Goal: Task Accomplishment & Management: Manage account settings

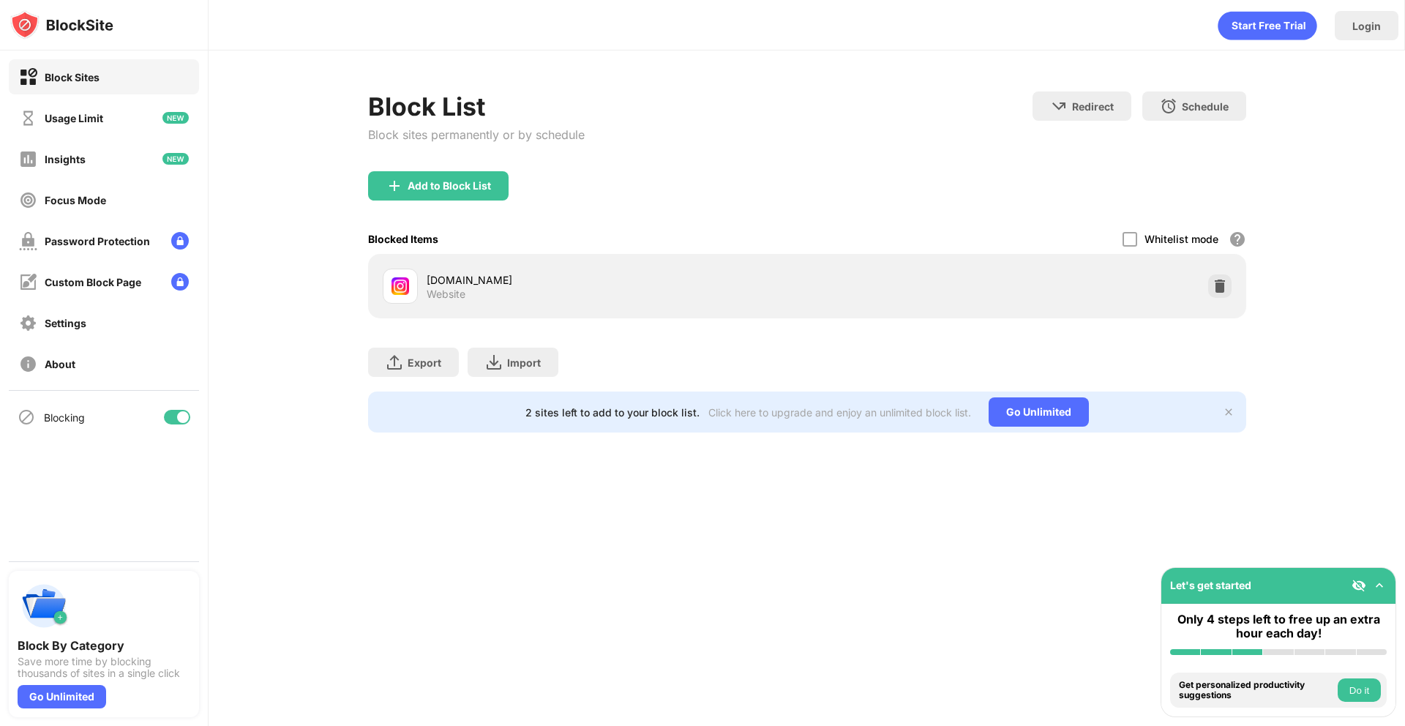
click at [1220, 291] on img at bounding box center [1220, 286] width 15 height 15
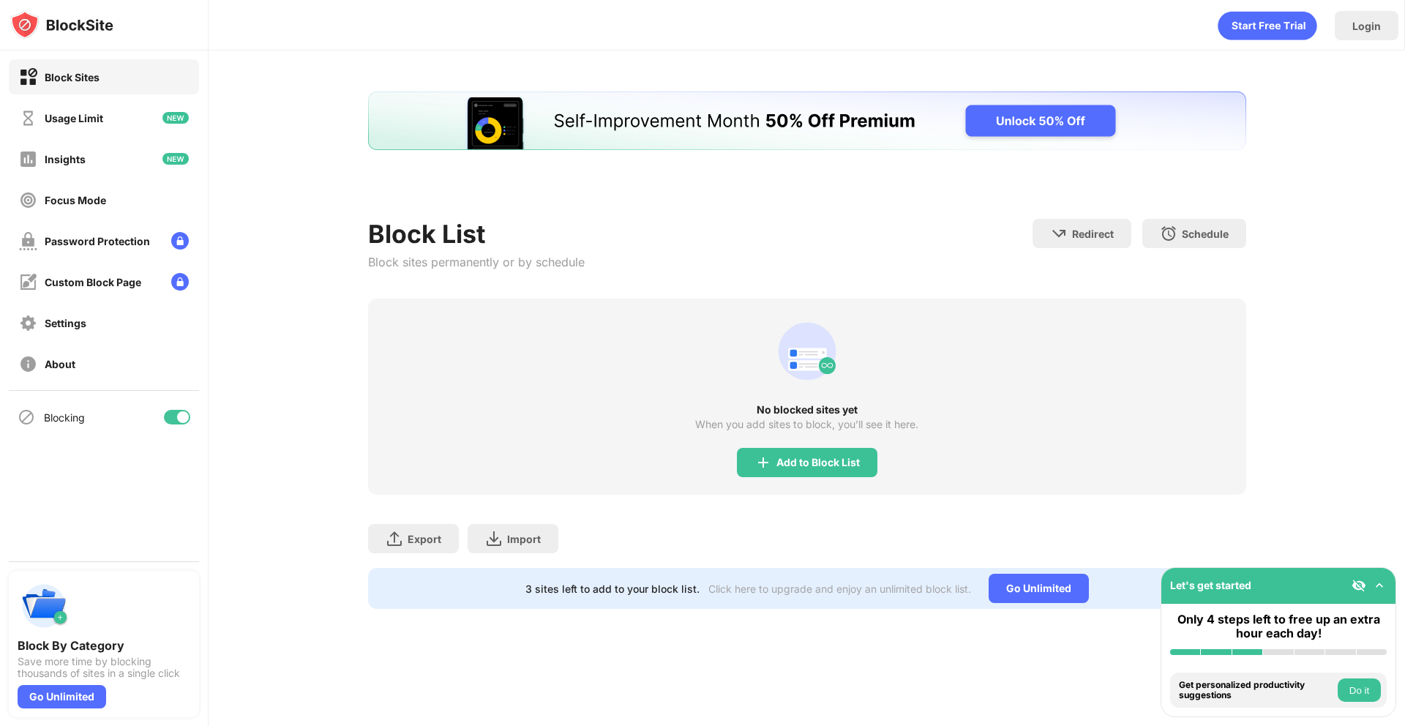
click at [1221, 286] on div "Block List Block sites permanently or by schedule Redirect Choose a site to be …" at bounding box center [807, 349] width 878 height 517
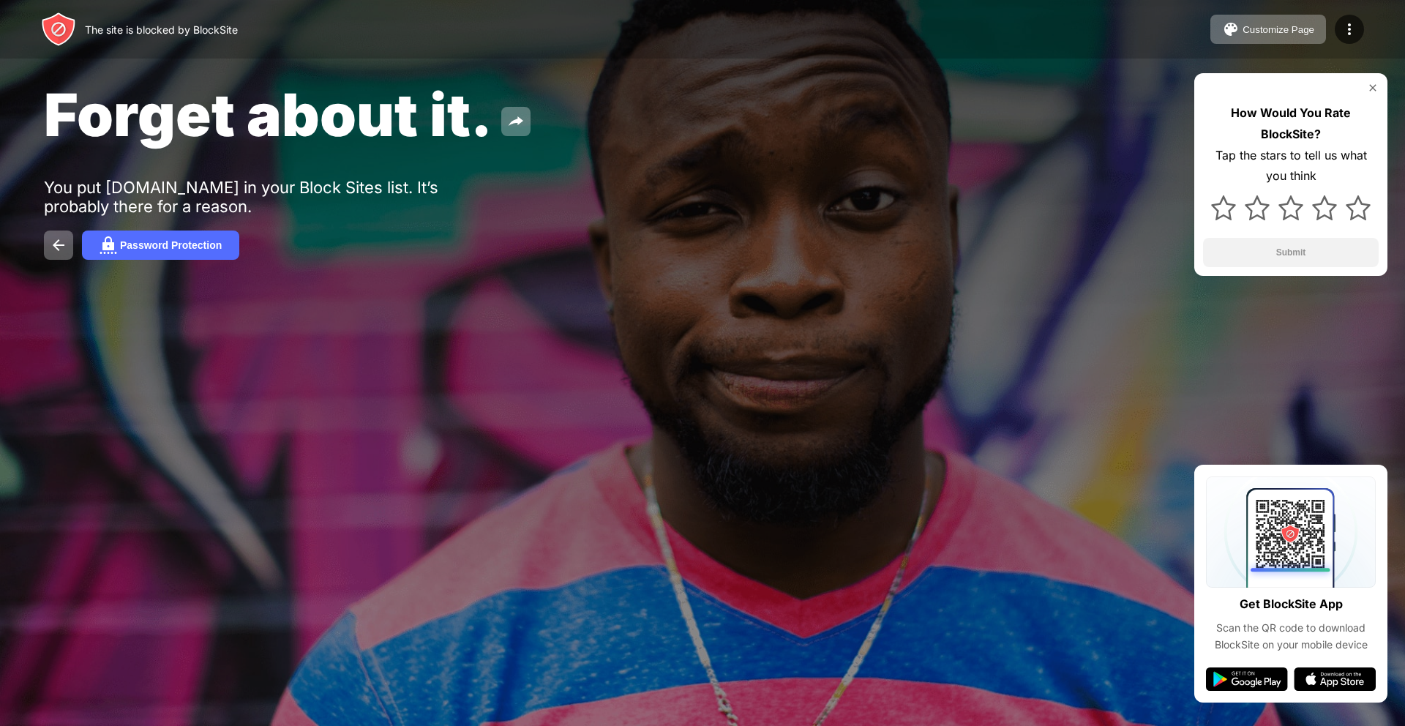
click at [1245, 80] on div "How Would You Rate BlockSite? Tap the stars to tell us what you think Submit" at bounding box center [1290, 174] width 193 height 203
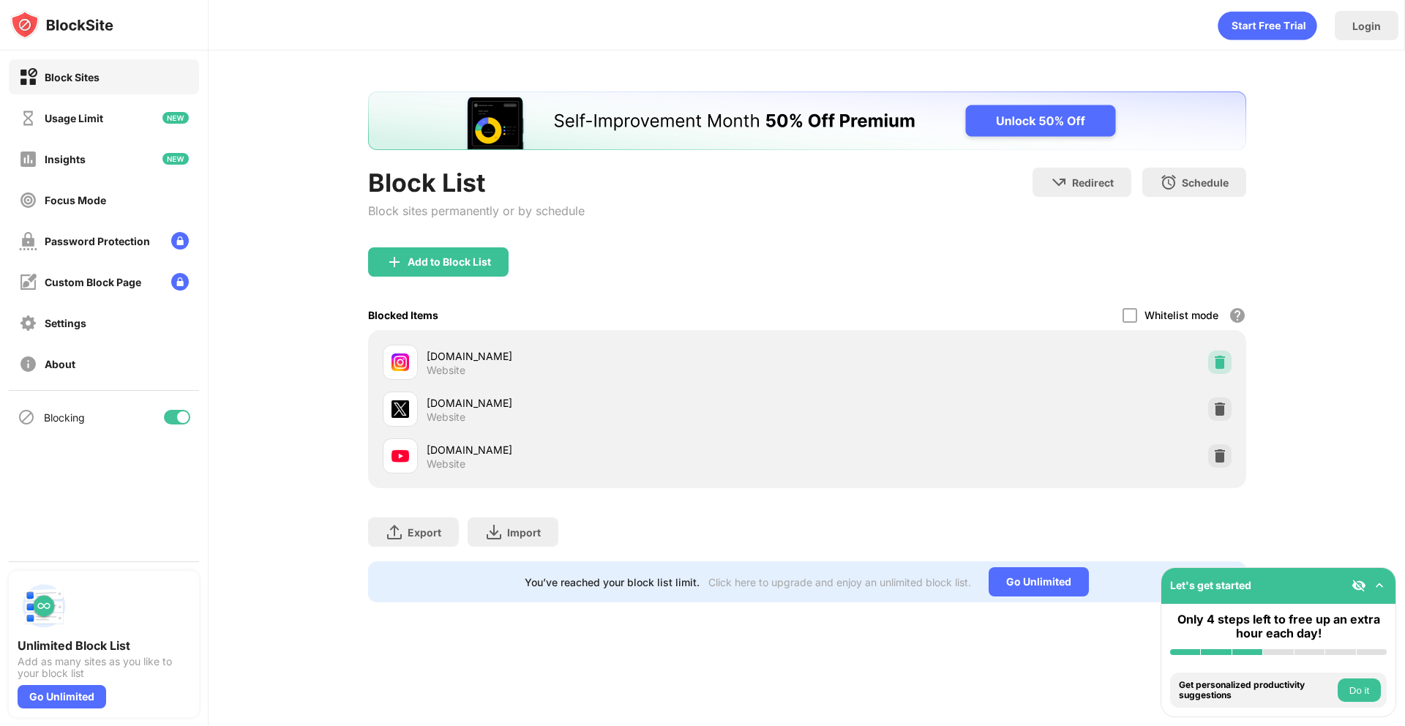
click at [1218, 363] on img at bounding box center [1220, 362] width 15 height 15
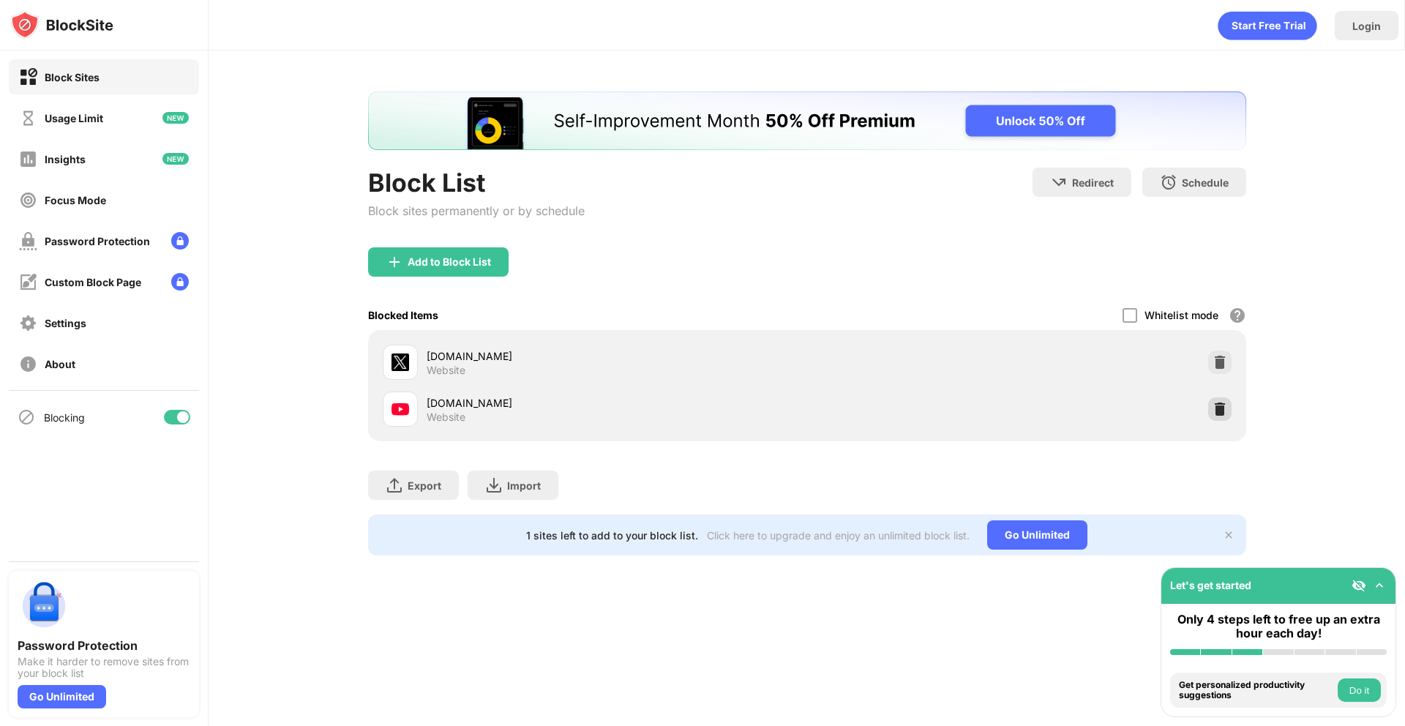
click at [1215, 415] on img at bounding box center [1220, 409] width 15 height 15
